Goal: Information Seeking & Learning: Learn about a topic

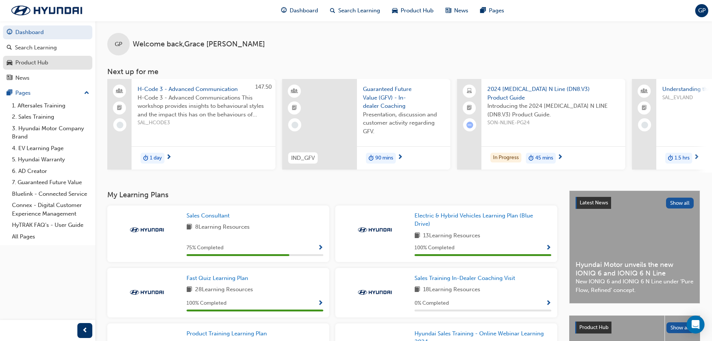
click at [45, 66] on div "Product Hub" at bounding box center [31, 62] width 33 height 9
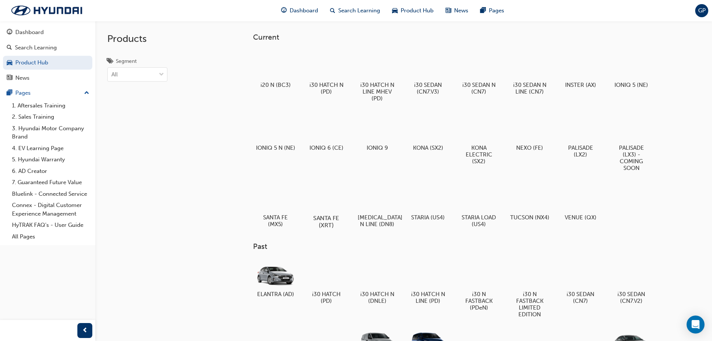
click at [323, 202] on div at bounding box center [327, 196] width 42 height 30
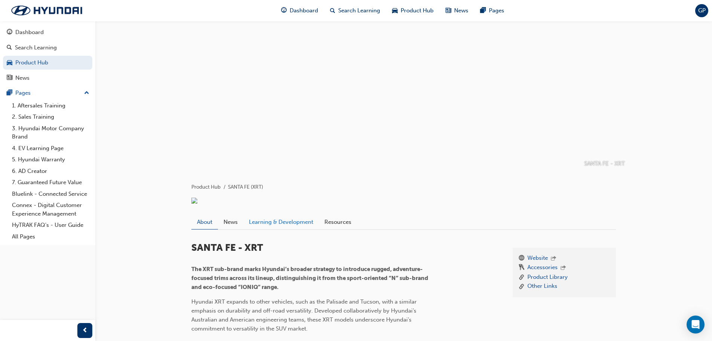
click at [314, 229] on link "Learning & Development" at bounding box center [281, 222] width 76 height 14
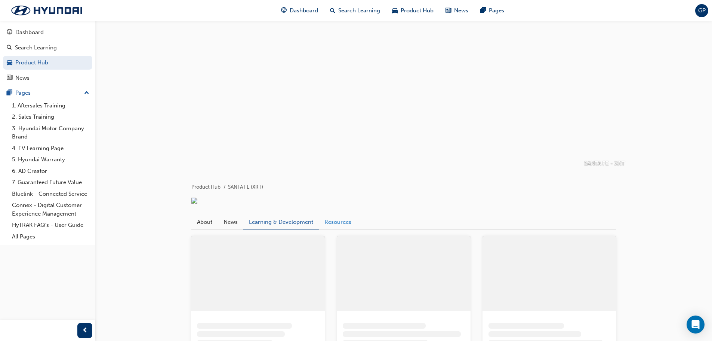
click at [338, 229] on link "Resources" at bounding box center [338, 222] width 38 height 14
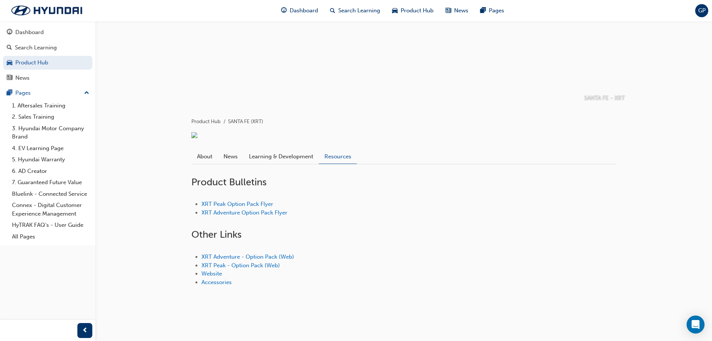
scroll to position [74, 0]
click at [303, 154] on link "Learning & Development" at bounding box center [281, 156] width 76 height 14
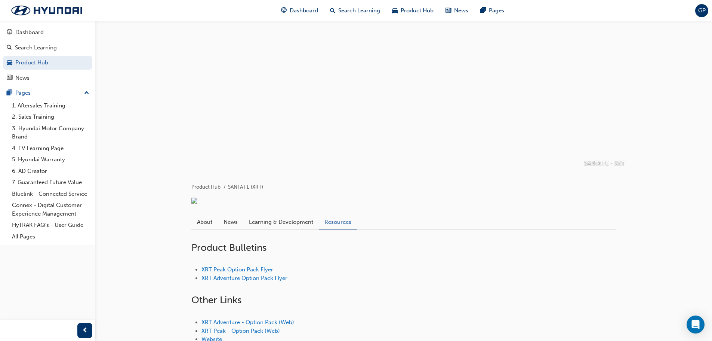
scroll to position [74, 0]
